Goal: Task Accomplishment & Management: Manage account settings

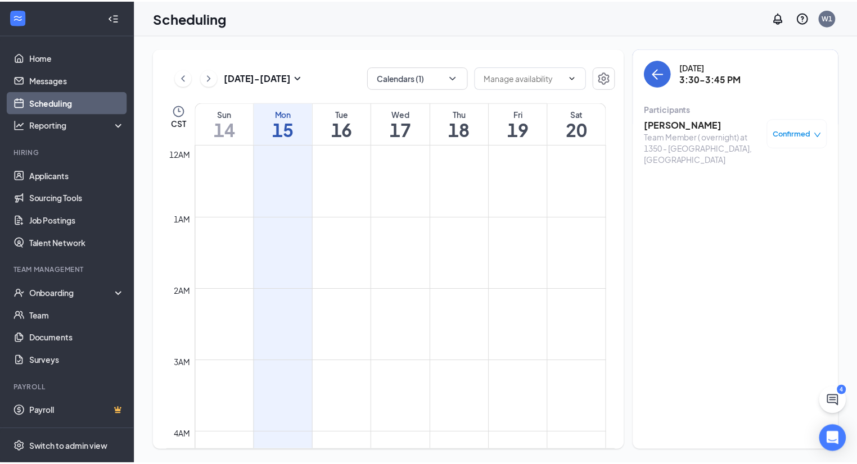
scroll to position [1012, 0]
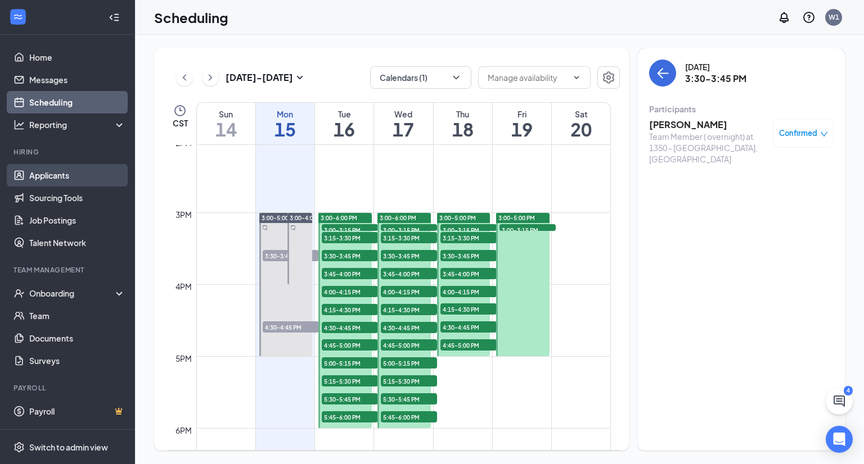
click at [63, 181] on link "Applicants" at bounding box center [77, 175] width 96 height 22
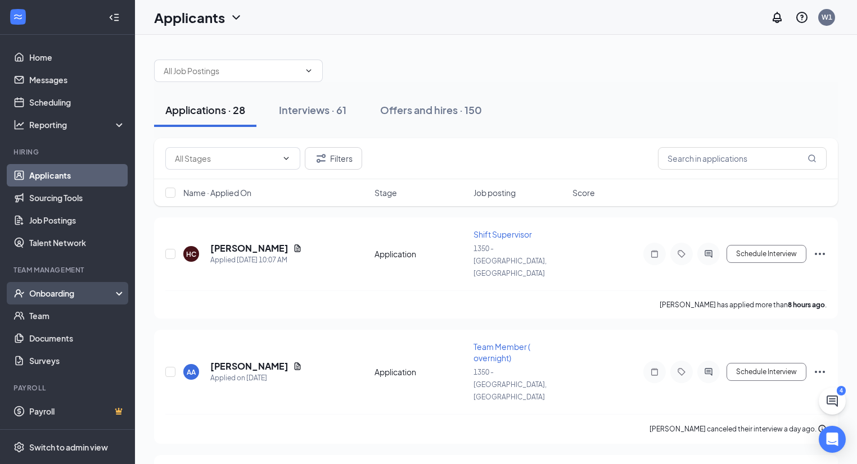
click at [79, 292] on div "Onboarding" at bounding box center [72, 293] width 87 height 11
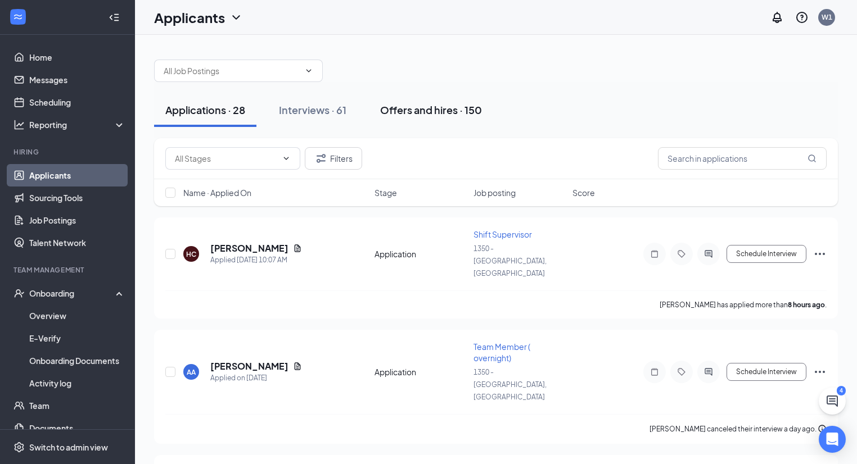
click at [418, 102] on button "Offers and hires · 150" at bounding box center [431, 110] width 124 height 34
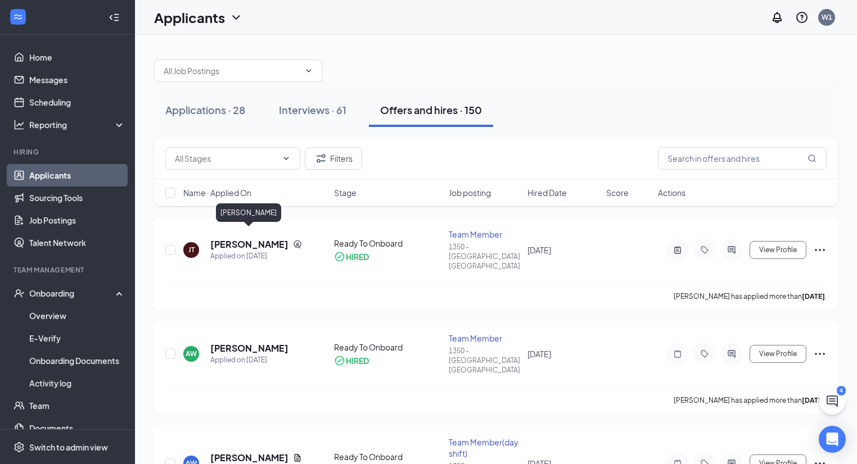
drag, startPoint x: 214, startPoint y: 235, endPoint x: 200, endPoint y: 293, distance: 59.6
click at [234, 212] on div "[PERSON_NAME]" at bounding box center [248, 213] width 65 height 19
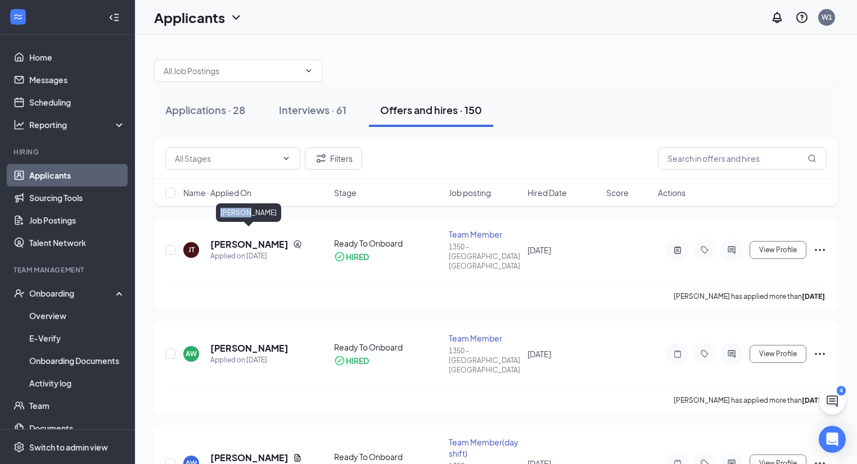
click at [234, 212] on div "[PERSON_NAME]" at bounding box center [248, 213] width 65 height 19
click at [242, 213] on div "[PERSON_NAME]" at bounding box center [248, 213] width 65 height 19
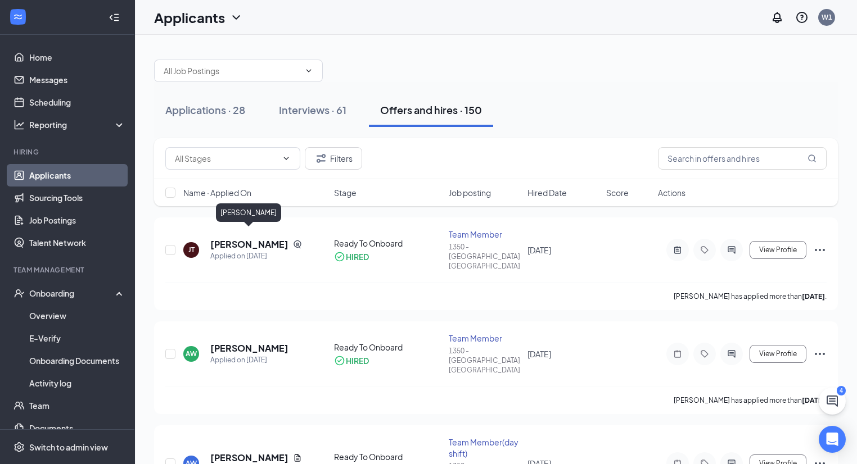
click at [242, 213] on div "[PERSON_NAME]" at bounding box center [248, 213] width 65 height 19
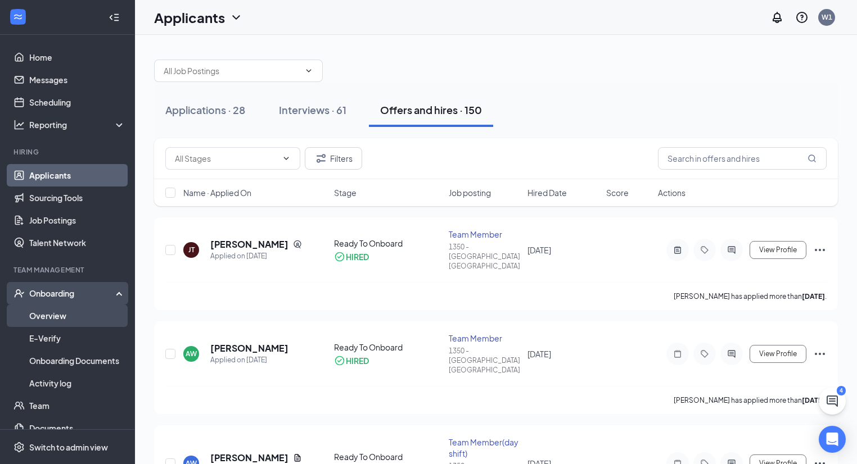
click at [85, 319] on link "Overview" at bounding box center [77, 316] width 96 height 22
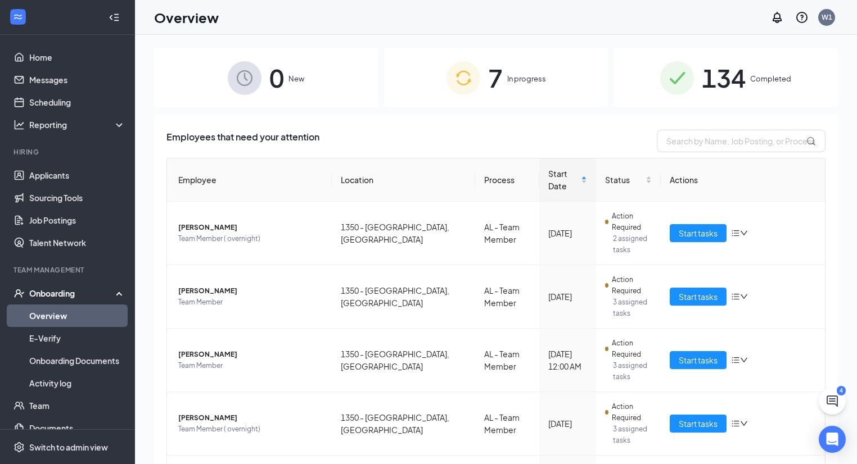
click at [473, 75] on img at bounding box center [463, 78] width 34 height 34
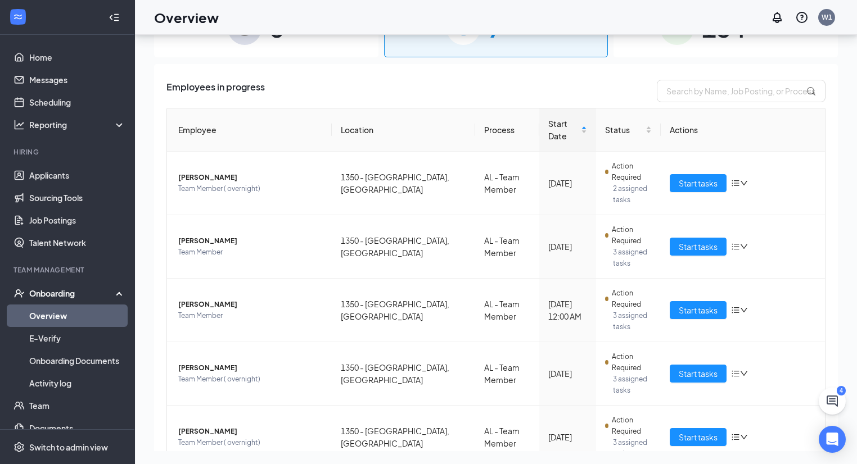
scroll to position [129, 0]
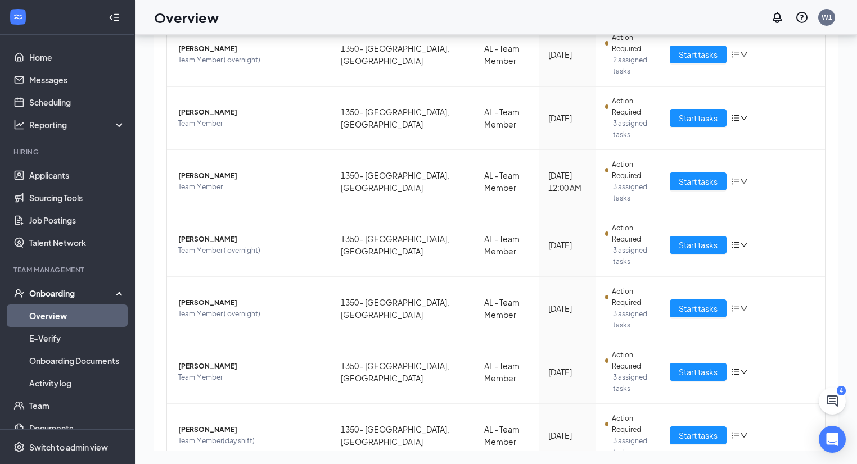
click at [488, 21] on div "Overview W1" at bounding box center [496, 17] width 722 height 35
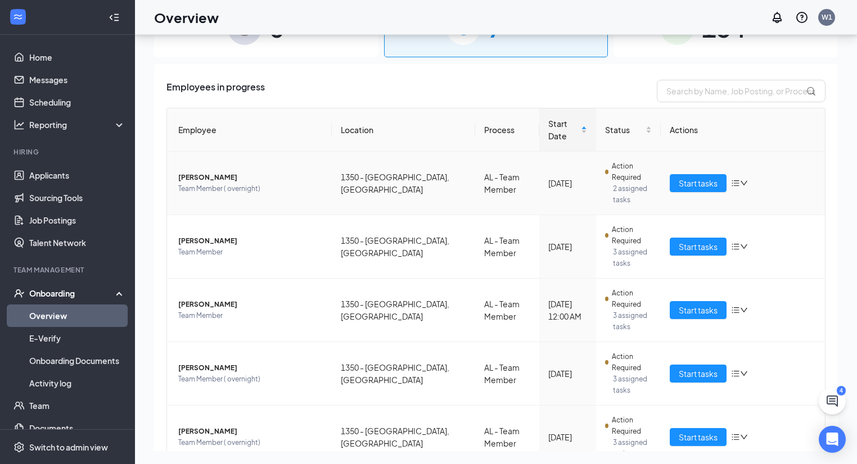
scroll to position [0, 0]
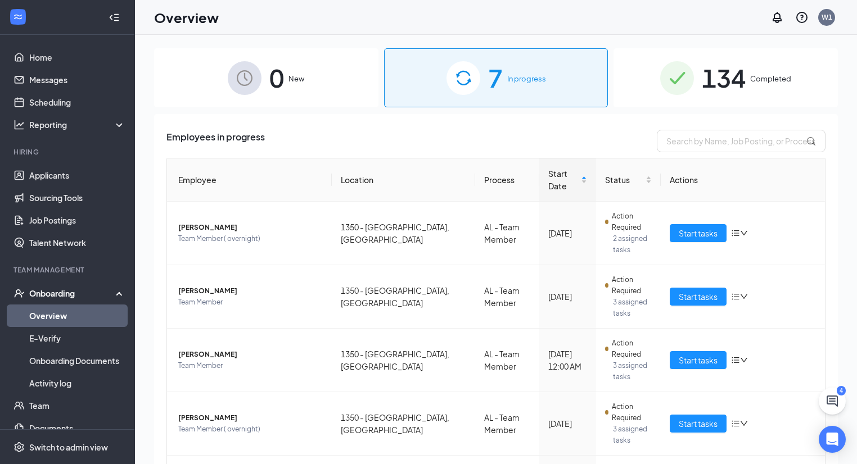
click at [647, 73] on div "134 Completed" at bounding box center [725, 77] width 224 height 59
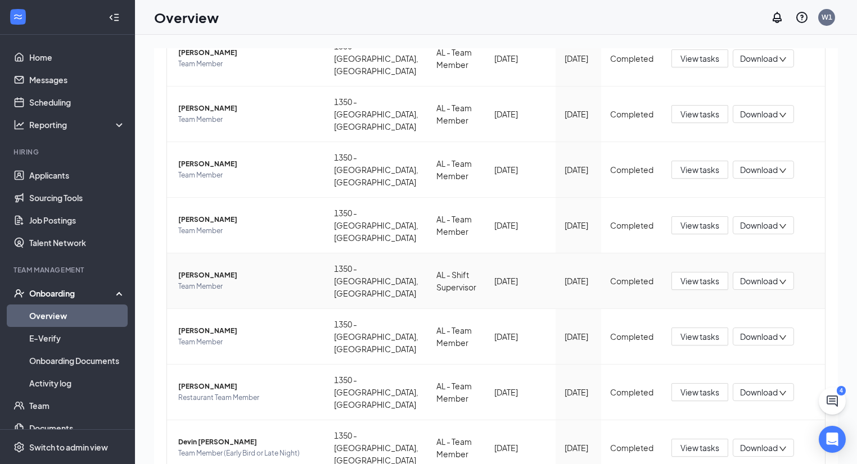
scroll to position [178, 0]
